Goal: Communication & Community: Share content

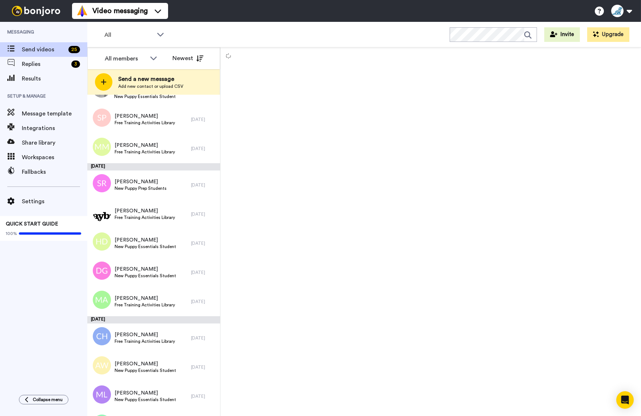
scroll to position [458, 0]
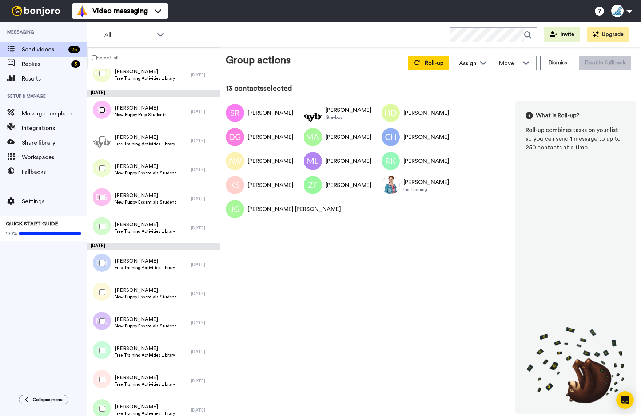
scroll to position [432, 0]
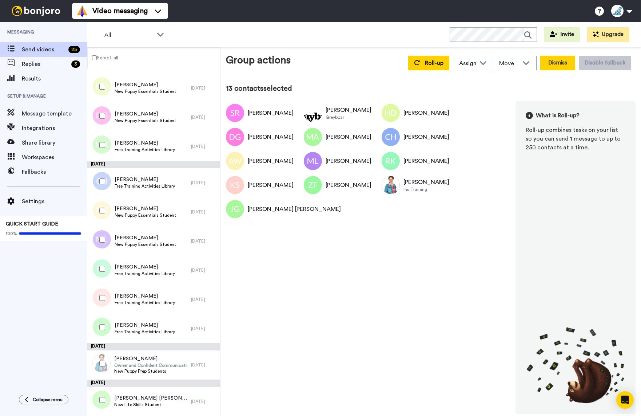
click at [564, 69] on button "Dismiss" at bounding box center [557, 63] width 35 height 15
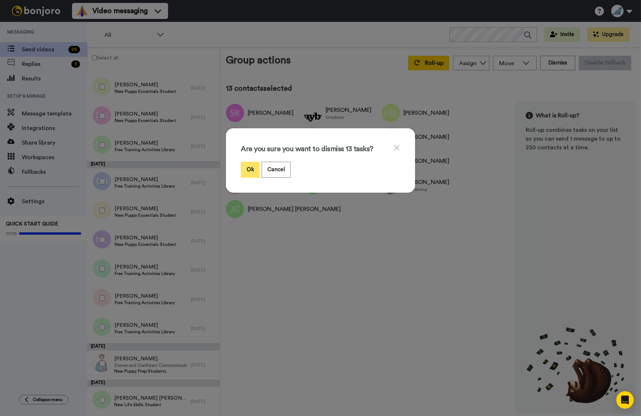
click at [253, 167] on button "Ok" at bounding box center [250, 170] width 19 height 16
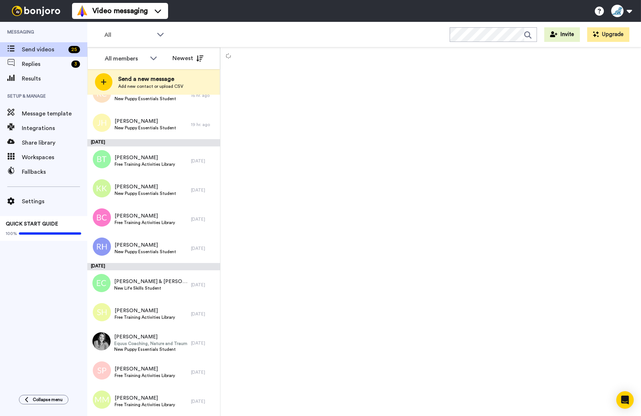
scroll to position [50, 0]
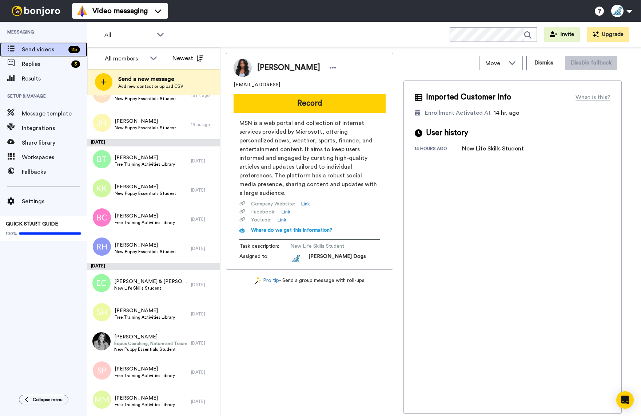
click at [40, 52] on span "Send videos" at bounding box center [44, 49] width 44 height 9
